Goal: Find specific page/section: Find specific page/section

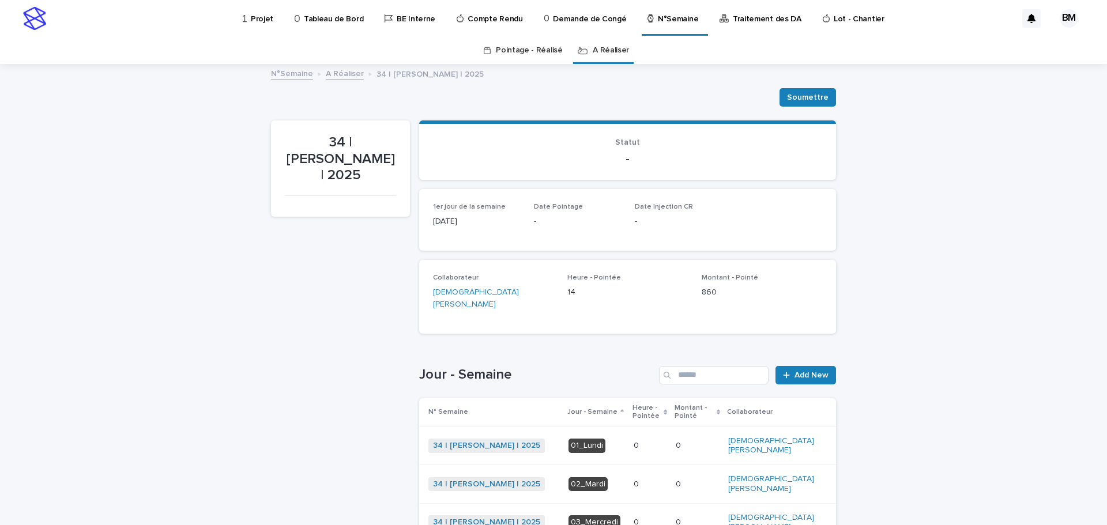
click at [606, 55] on link "A Réaliser" at bounding box center [611, 50] width 36 height 27
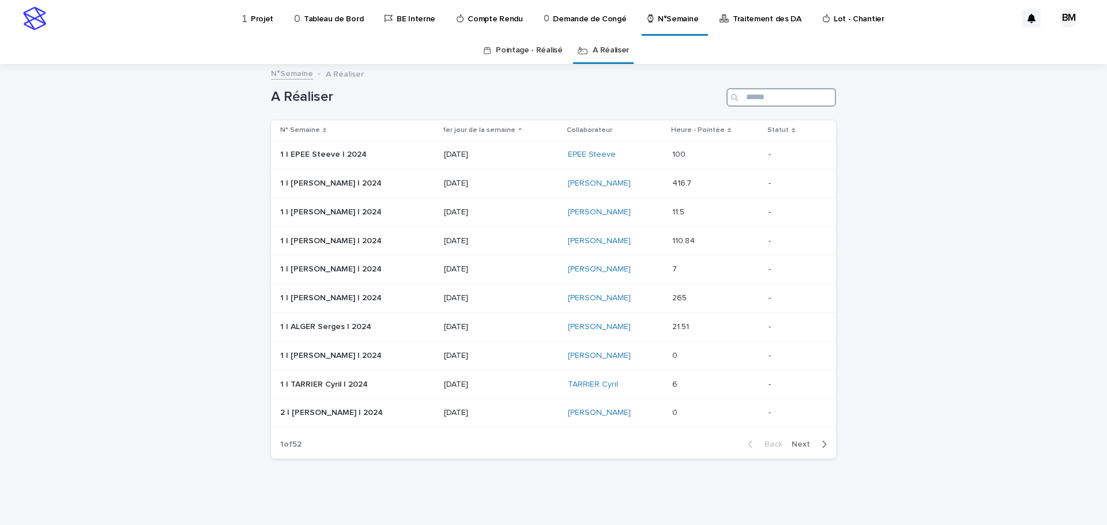
click at [784, 97] on input "Search" at bounding box center [782, 97] width 110 height 18
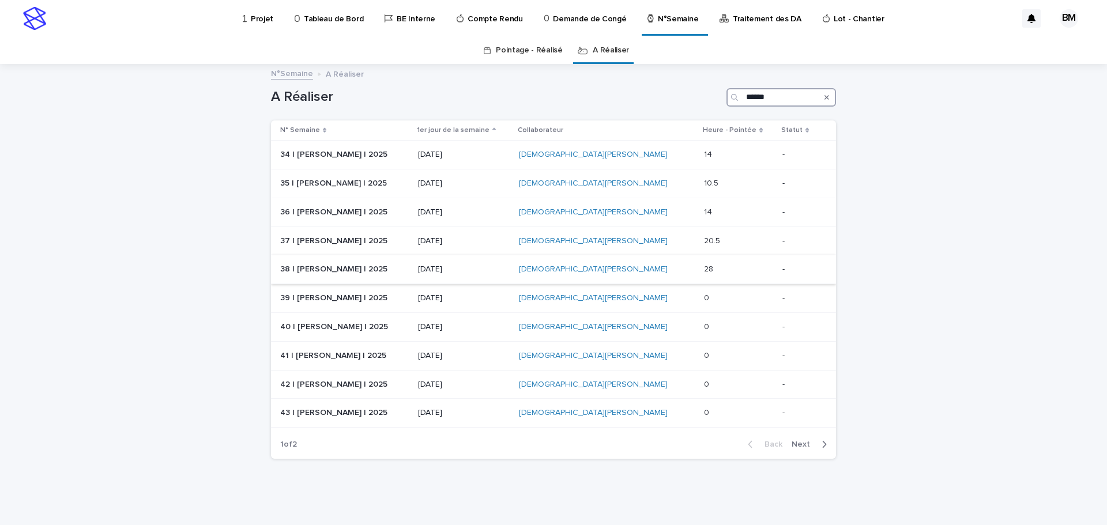
type input "******"
click at [685, 268] on div "[DEMOGRAPHIC_DATA][PERSON_NAME]" at bounding box center [607, 270] width 176 height 10
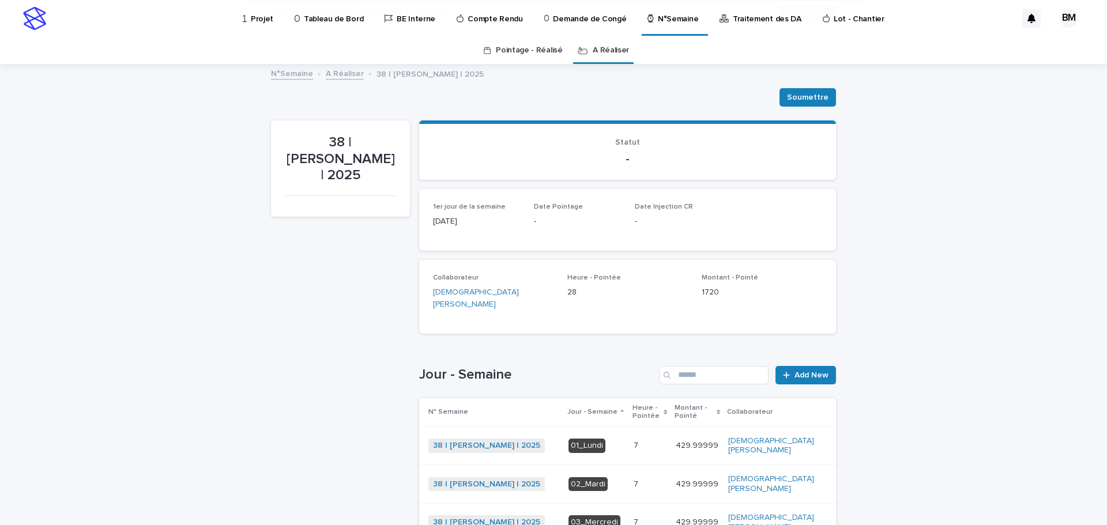
scroll to position [173, 0]
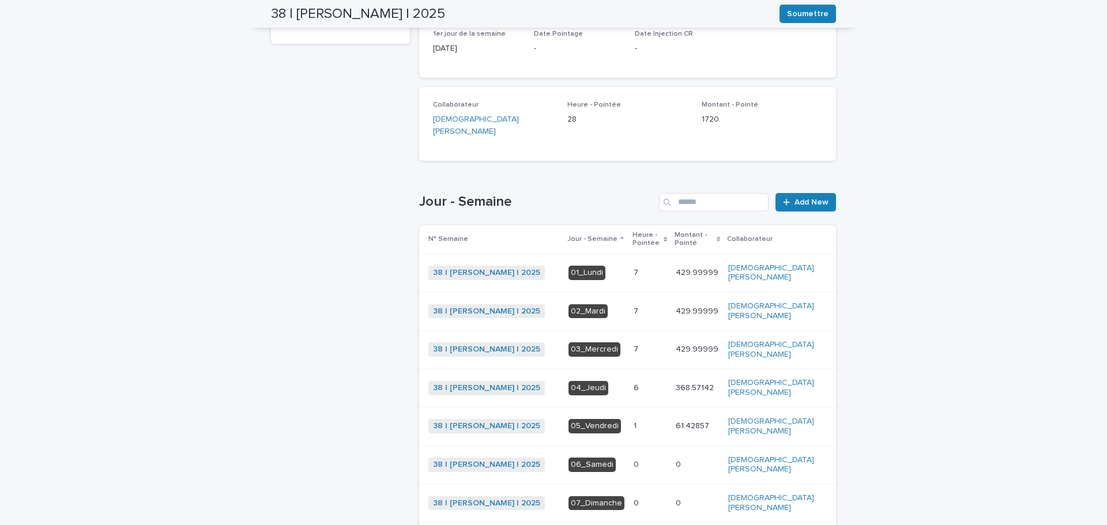
click at [666, 422] on p at bounding box center [650, 427] width 33 height 10
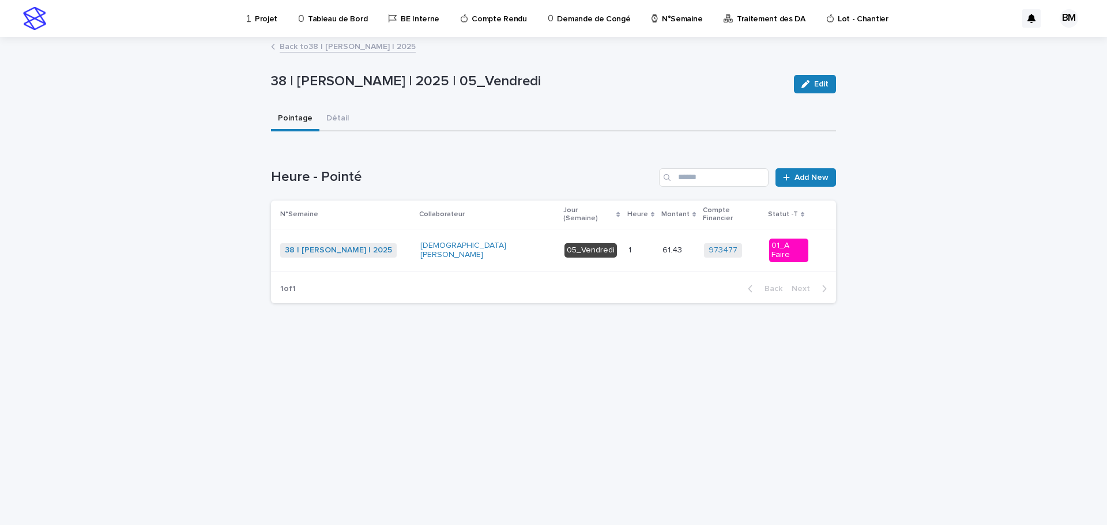
click at [335, 47] on link "Back to 38 | [PERSON_NAME] | 2025" at bounding box center [348, 45] width 136 height 13
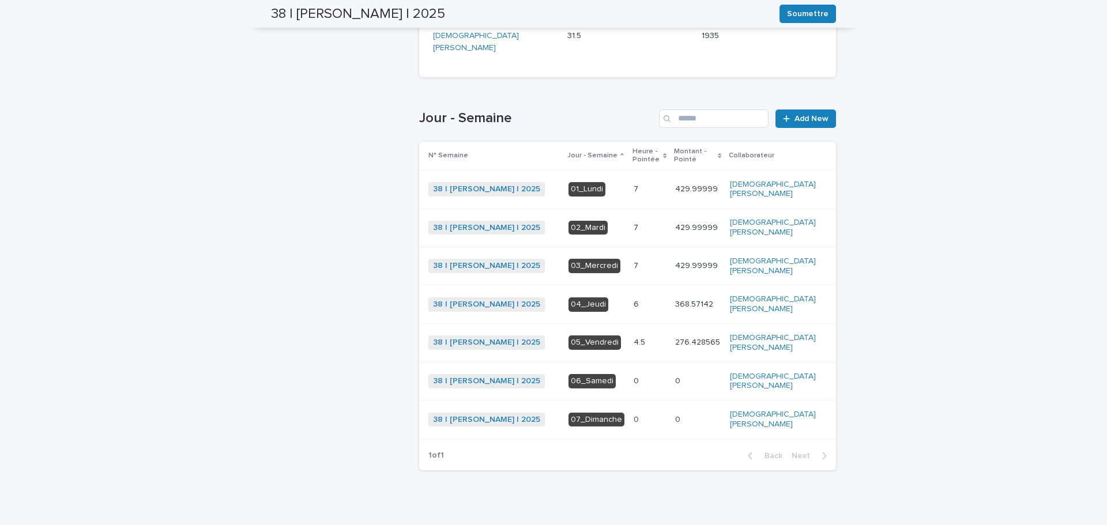
scroll to position [141, 0]
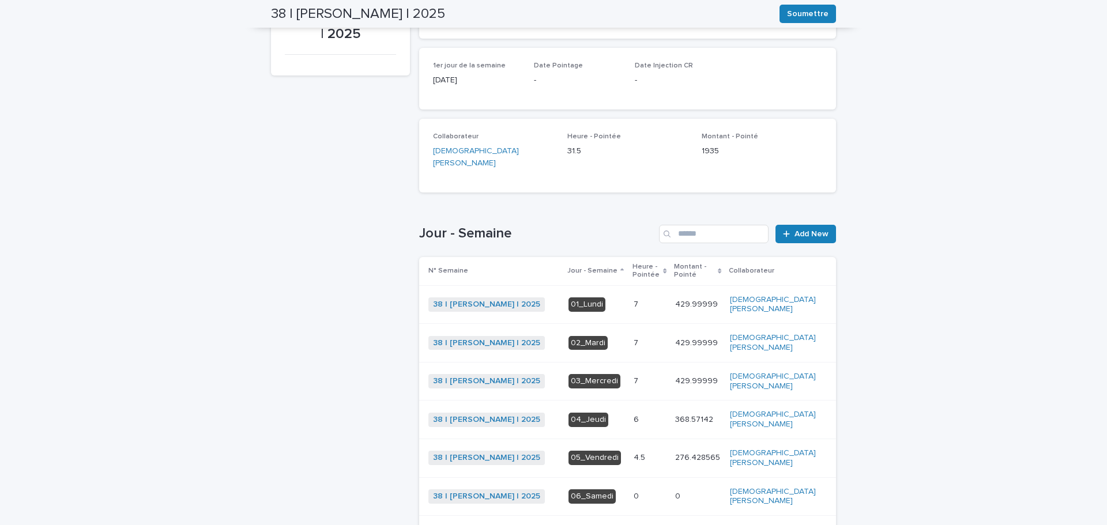
click at [938, 97] on div "Loading... Saving… Loading... Saving… 38 | [PERSON_NAME] | 2025 [PERSON_NAME] 3…" at bounding box center [553, 288] width 1107 height 729
